Goal: Book appointment/travel/reservation

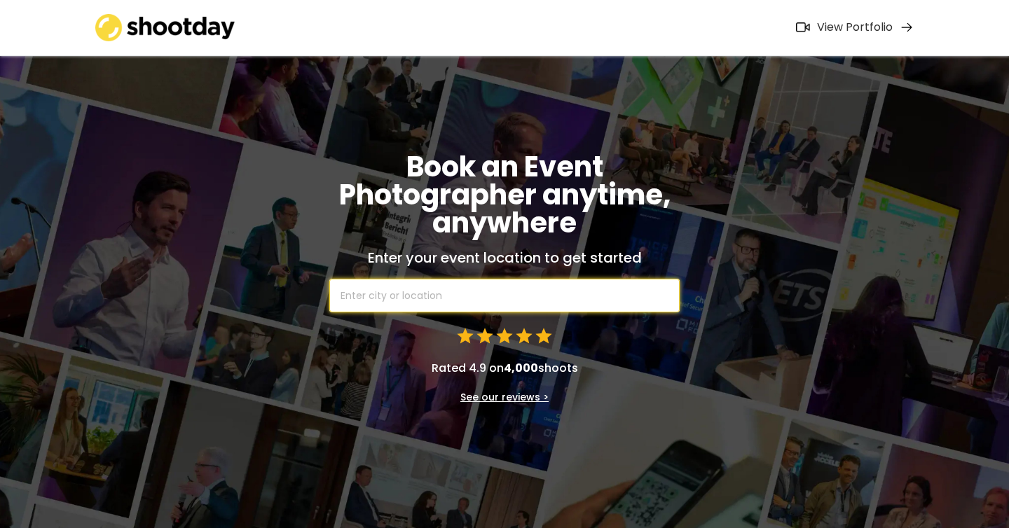
click at [421, 296] on input "text" at bounding box center [504, 296] width 350 height 34
type input "melbou"
type input "melbourne [GEOGRAPHIC_DATA], [GEOGRAPHIC_DATA]"
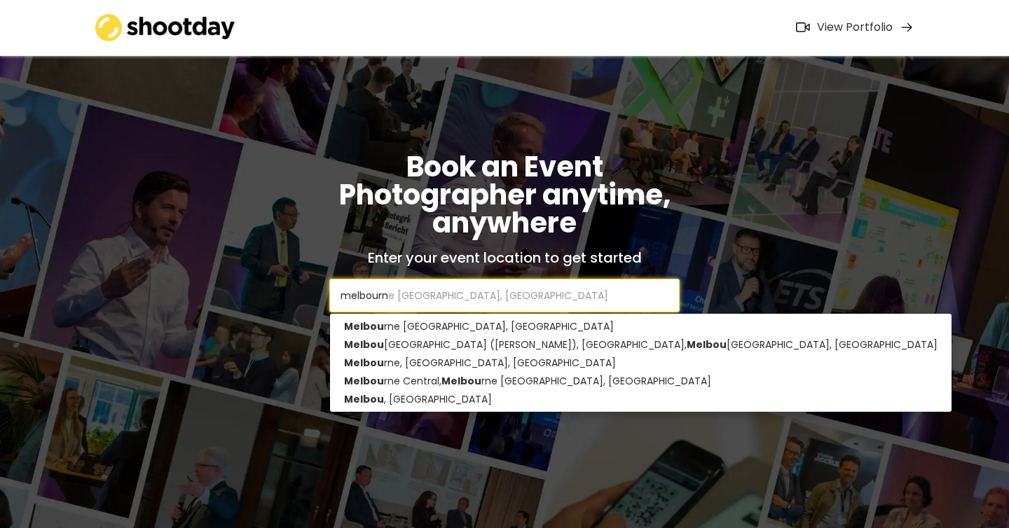
type input "[GEOGRAPHIC_DATA]"
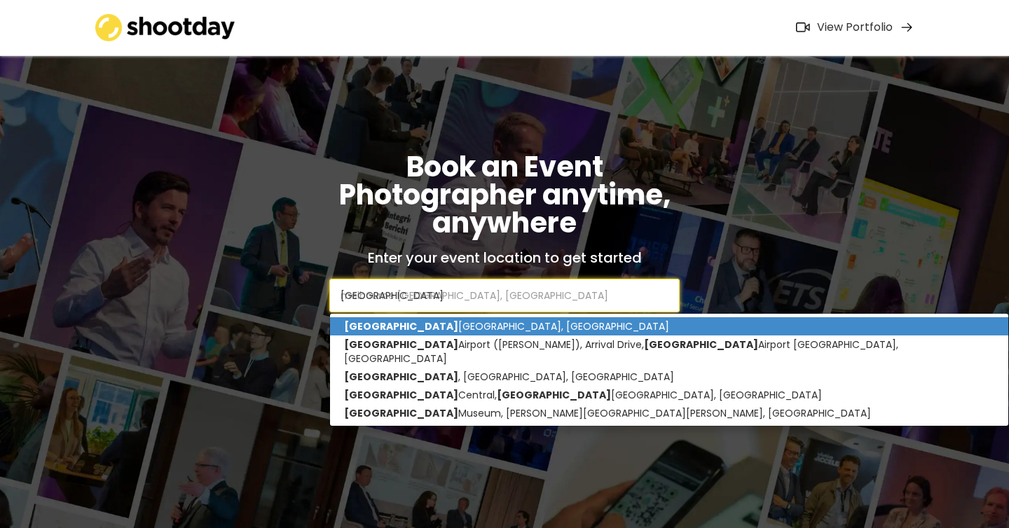
click at [401, 322] on p "[GEOGRAPHIC_DATA] [GEOGRAPHIC_DATA], [GEOGRAPHIC_DATA]" at bounding box center [669, 326] width 678 height 18
type input "[GEOGRAPHIC_DATA] [GEOGRAPHIC_DATA], [GEOGRAPHIC_DATA]"
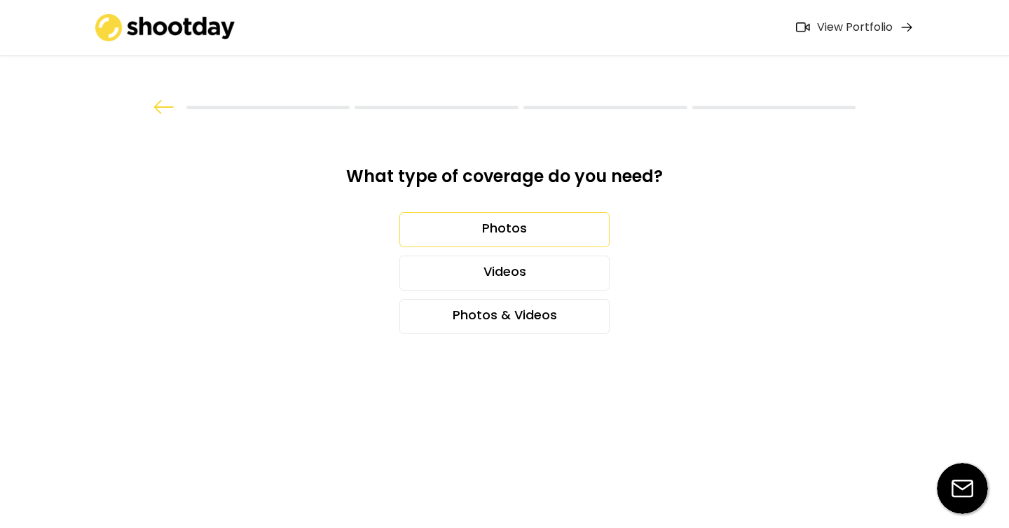
click at [519, 231] on div "Photos" at bounding box center [504, 229] width 210 height 35
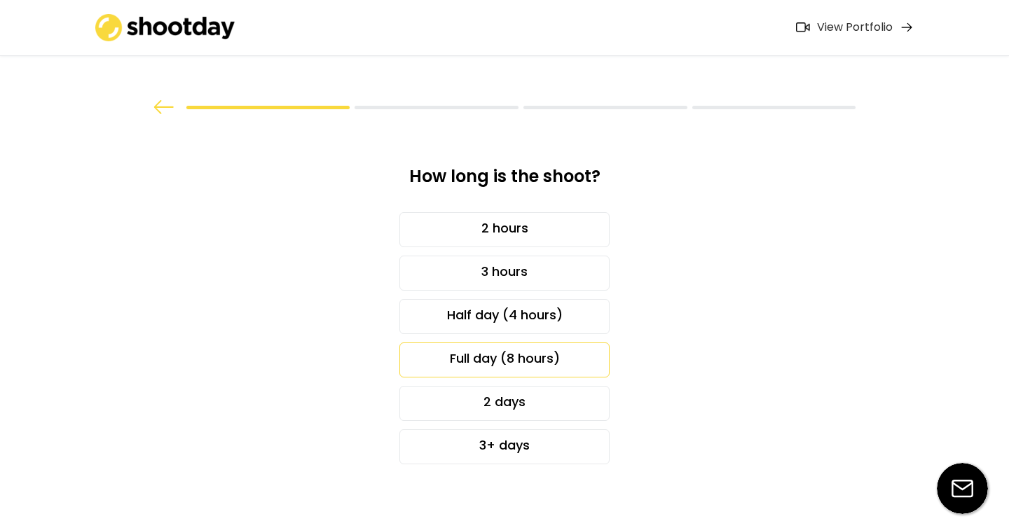
click at [529, 357] on div "Full day (8 hours)" at bounding box center [504, 360] width 210 height 35
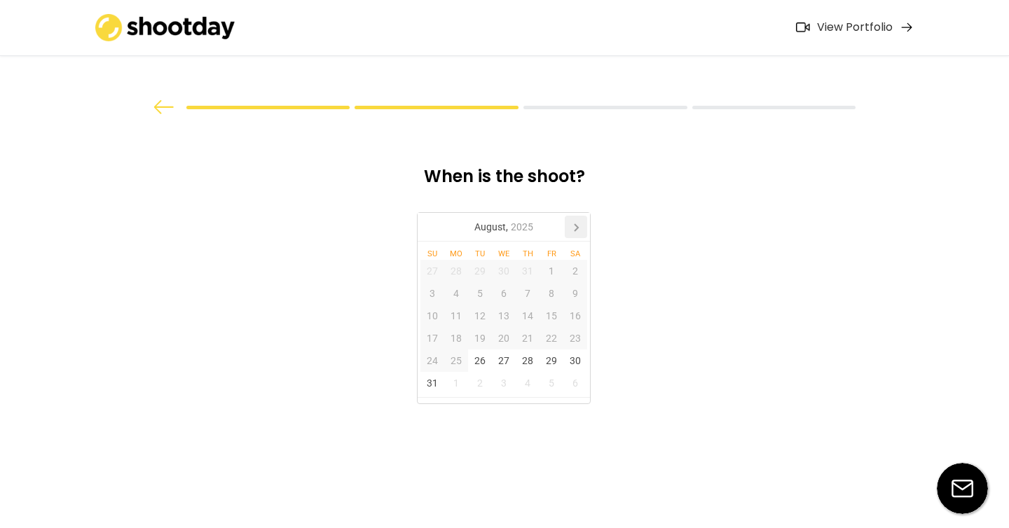
click at [580, 226] on icon at bounding box center [576, 227] width 22 height 22
click at [555, 316] on div "14" at bounding box center [551, 316] width 24 height 22
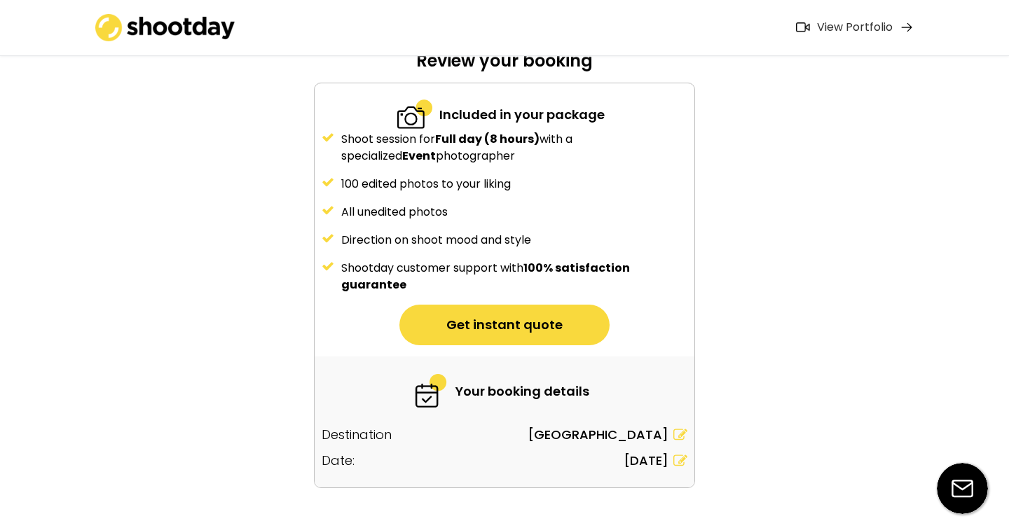
scroll to position [117, 0]
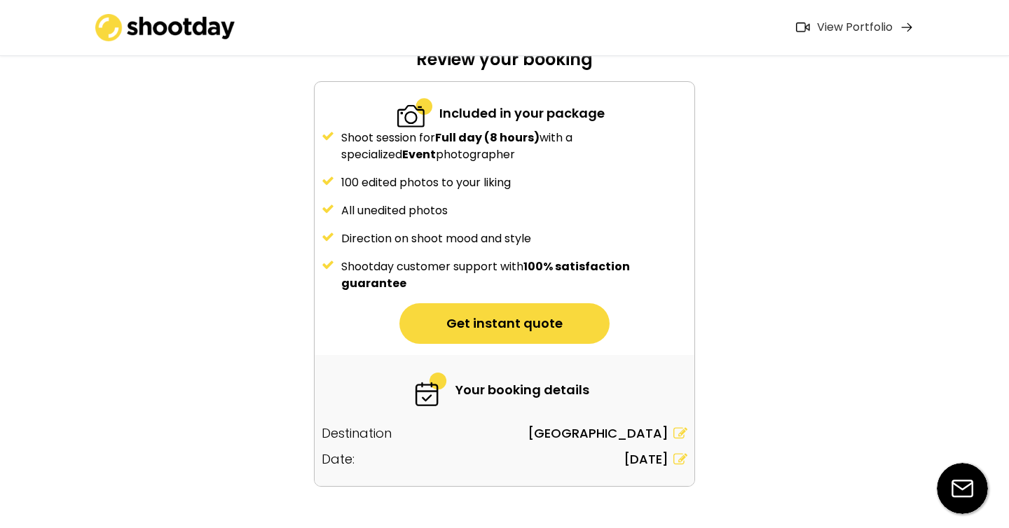
click at [526, 322] on button "Get instant quote" at bounding box center [504, 323] width 210 height 41
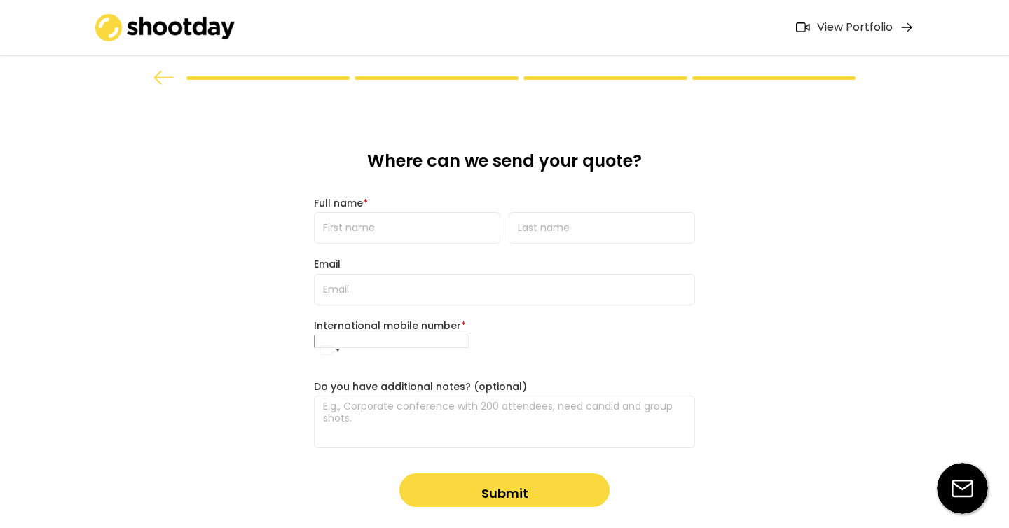
scroll to position [0, 0]
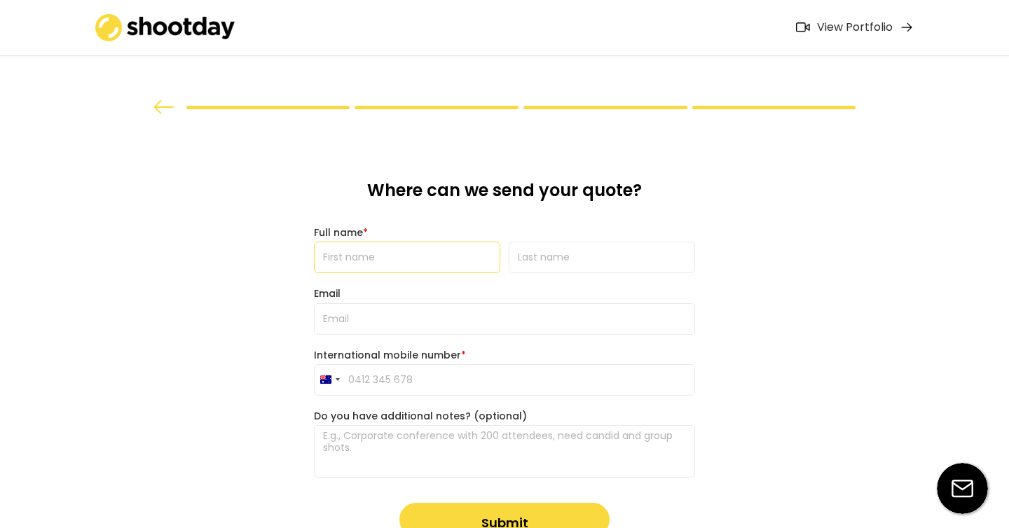
click at [447, 256] on input "input" at bounding box center [407, 258] width 186 height 32
type input "[PERSON_NAME]"
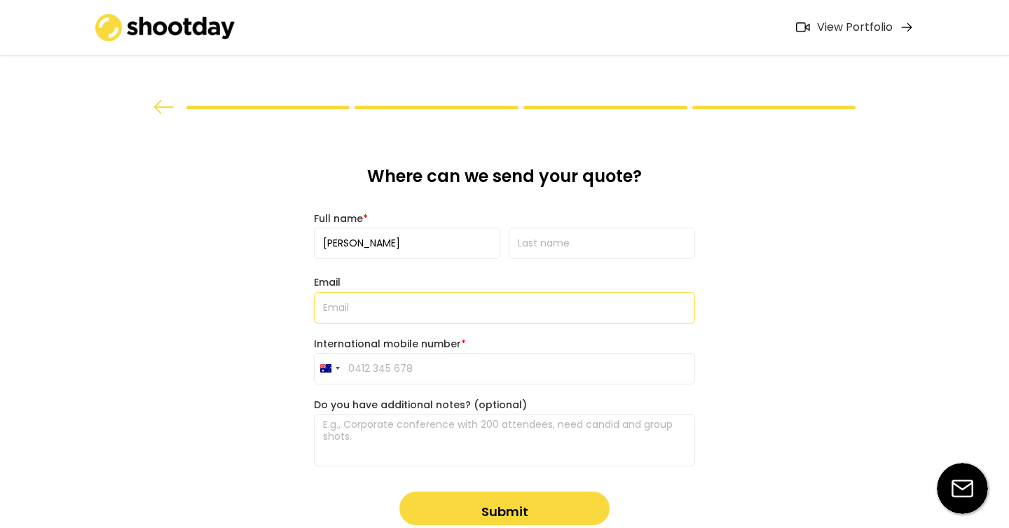
type input "[PERSON_NAME][EMAIL_ADDRESS][DOMAIN_NAME]"
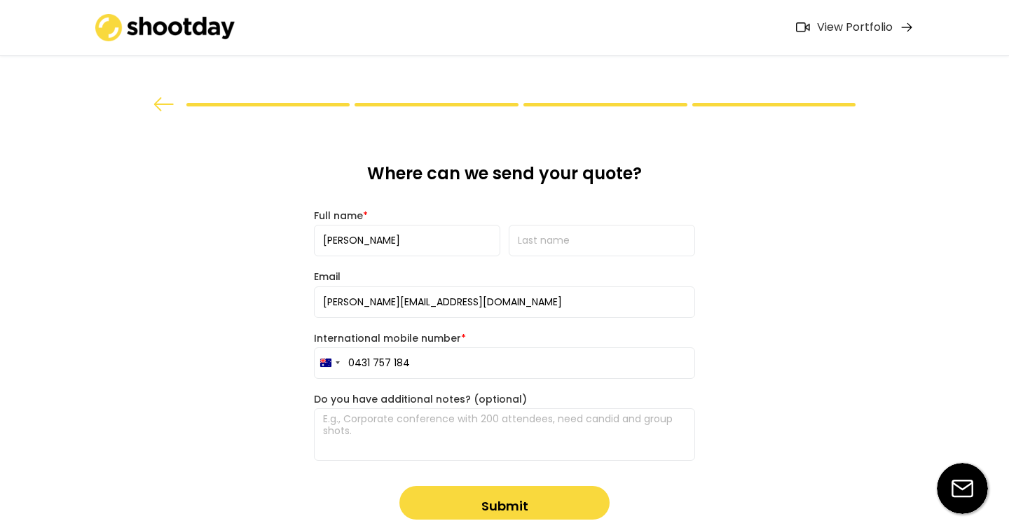
type input "0431 757 184"
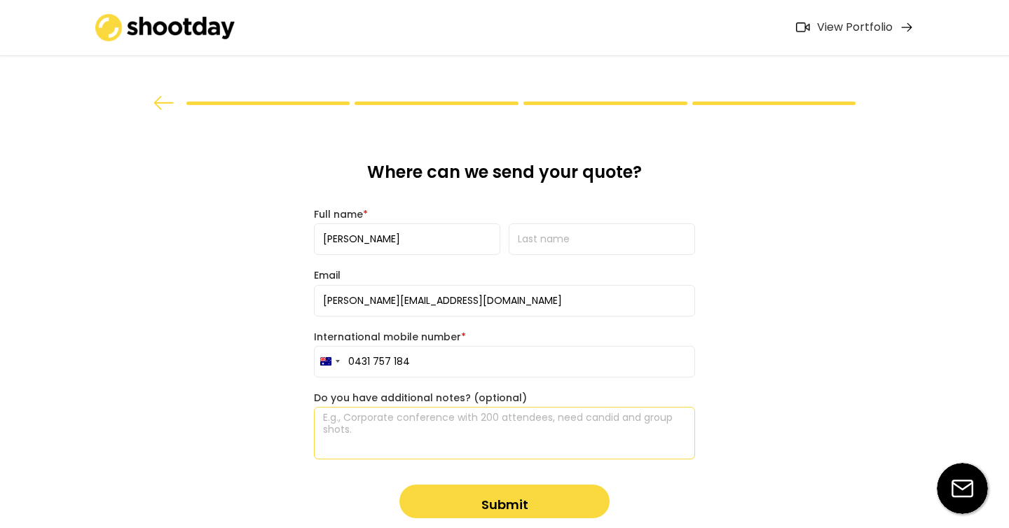
click at [467, 427] on textarea at bounding box center [504, 433] width 381 height 53
type textarea "C"
click at [635, 418] on textarea "Conference ~ 400 attendees. Plan is to have attendees sign up / choose a time s…" at bounding box center [504, 433] width 381 height 53
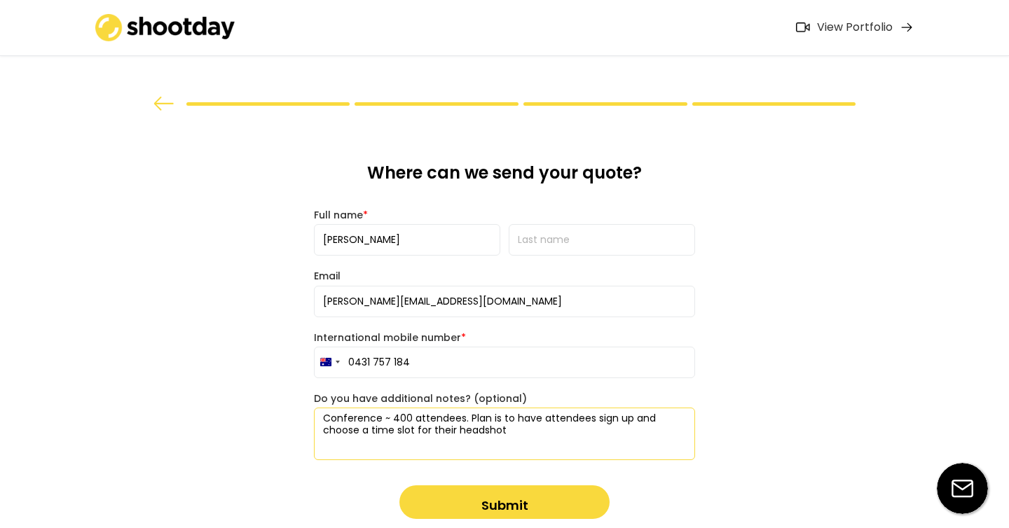
click at [568, 436] on textarea "Conference ~ 400 attendees. Plan is to have attendees sign up and choose a time…" at bounding box center [504, 434] width 381 height 53
type textarea "Conference ~ 400 attendees. Plan is to have attendees sign up and choose a time…"
click at [510, 506] on button "Submit" at bounding box center [504, 503] width 210 height 34
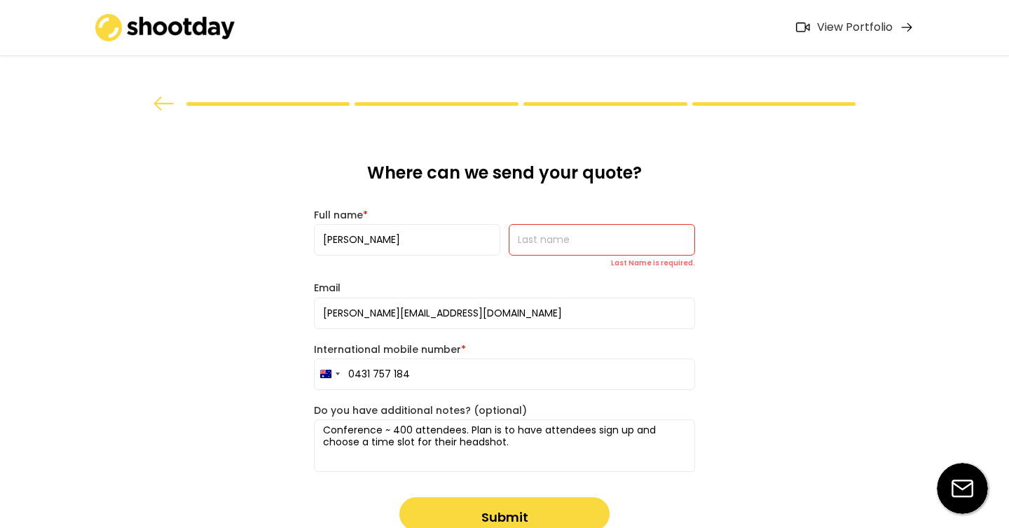
click at [576, 233] on div "Full name * Last Name is required." at bounding box center [504, 238] width 381 height 59
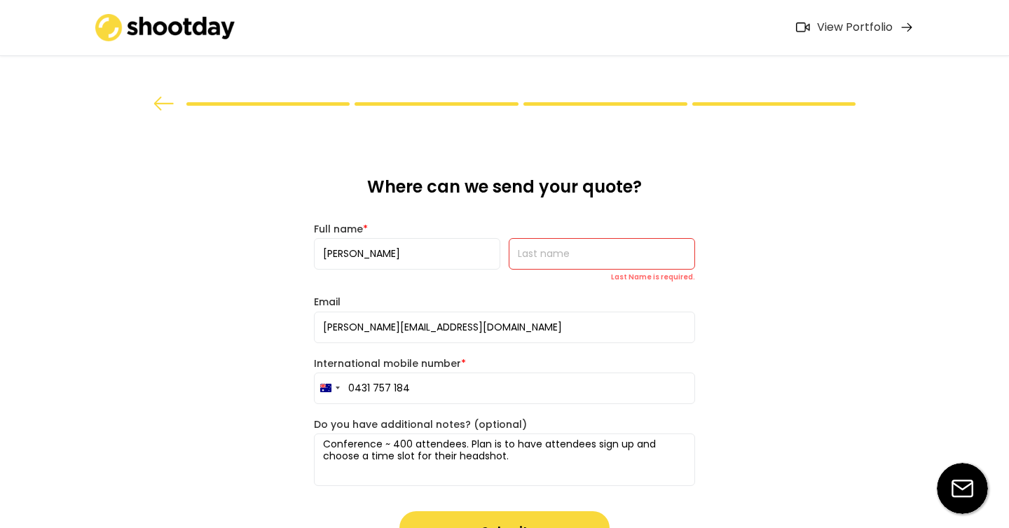
type input "[PERSON_NAME]"
click at [491, 521] on button "Submit" at bounding box center [504, 528] width 210 height 34
